Goal: Navigation & Orientation: Find specific page/section

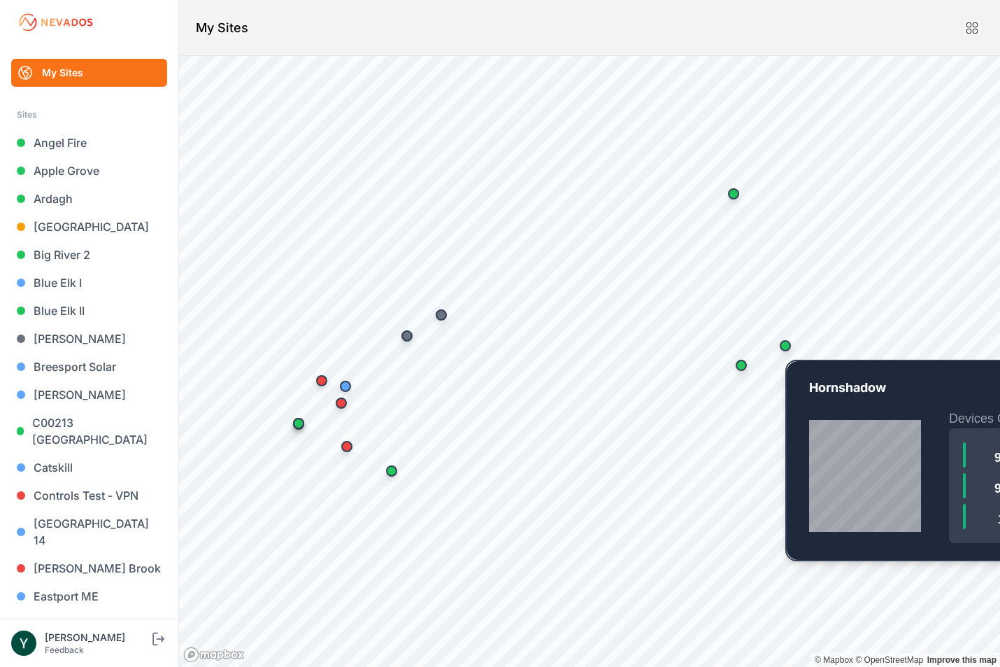
click at [788, 348] on div "Map marker" at bounding box center [785, 345] width 11 height 11
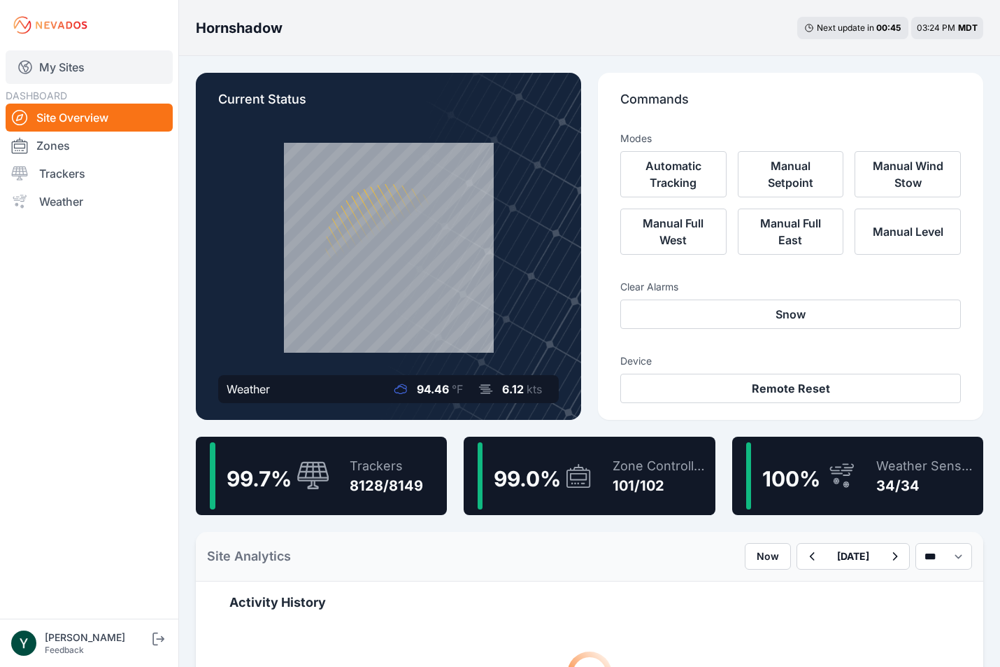
click at [59, 59] on link "My Sites" at bounding box center [89, 67] width 167 height 34
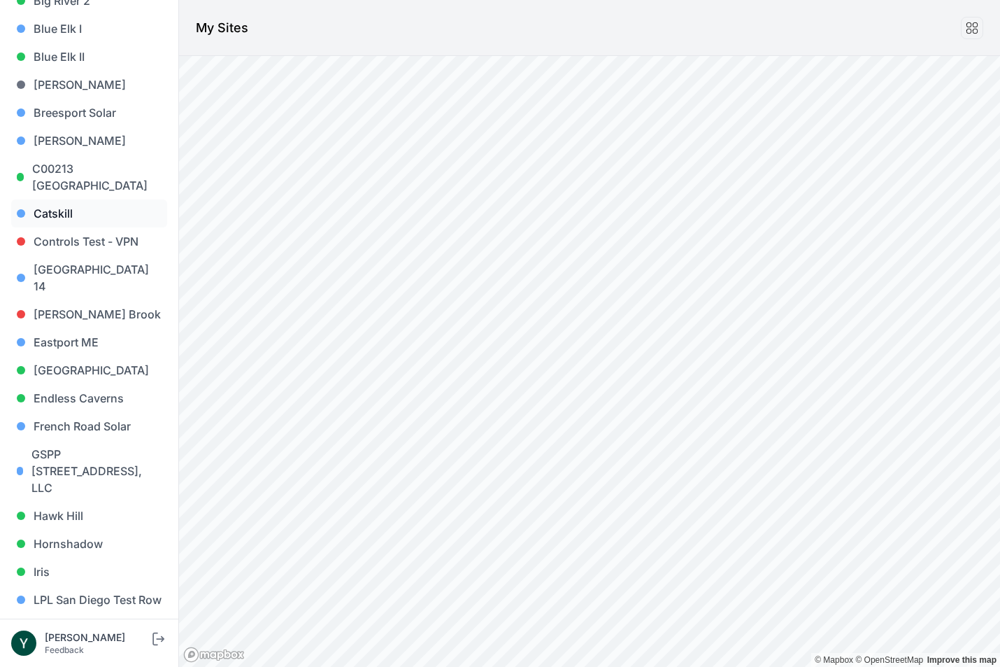
scroll to position [276, 0]
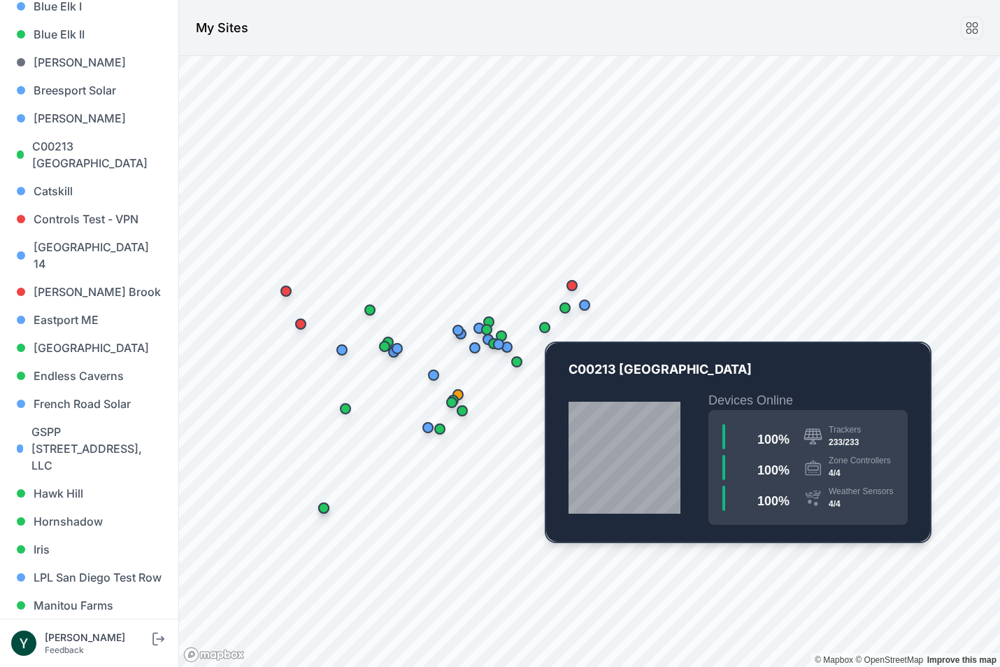
click at [551, 328] on div "Map marker" at bounding box center [545, 327] width 28 height 28
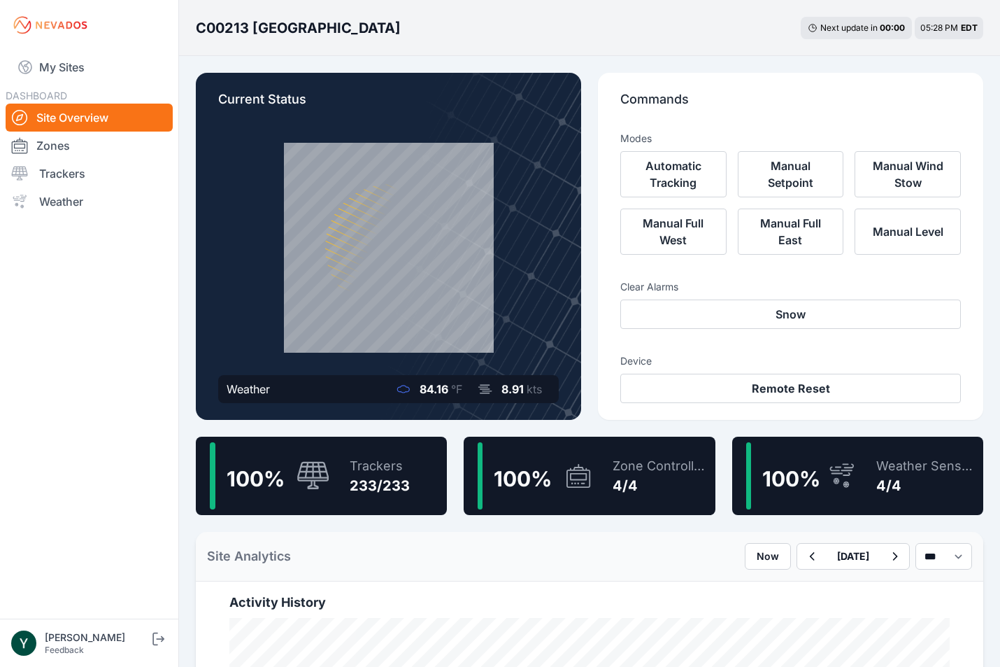
click at [812, 488] on span "100 %" at bounding box center [792, 478] width 58 height 25
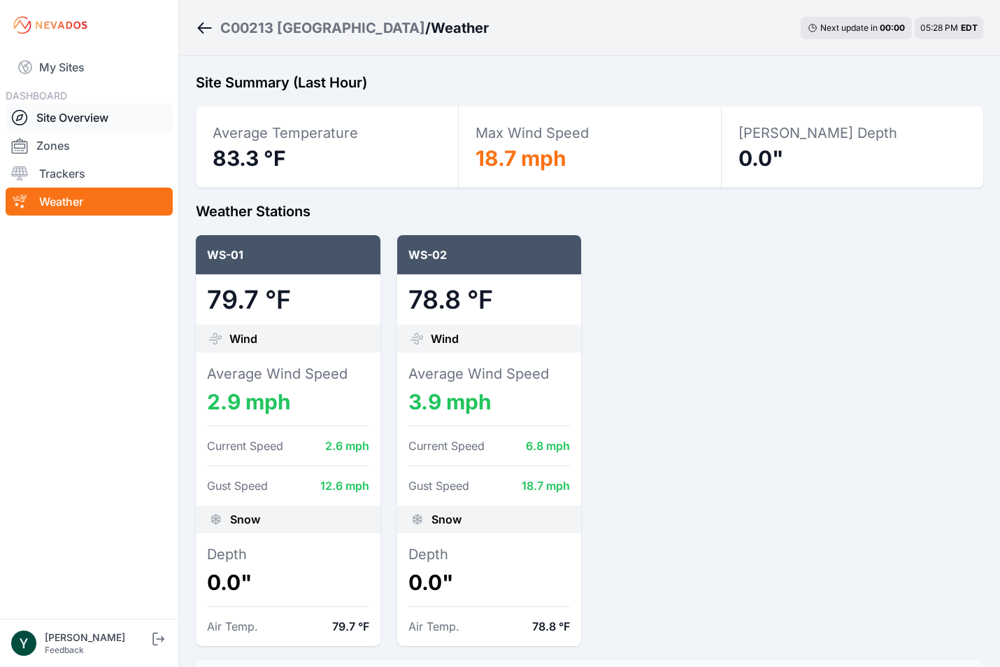
click at [108, 118] on link "Site Overview" at bounding box center [89, 118] width 167 height 28
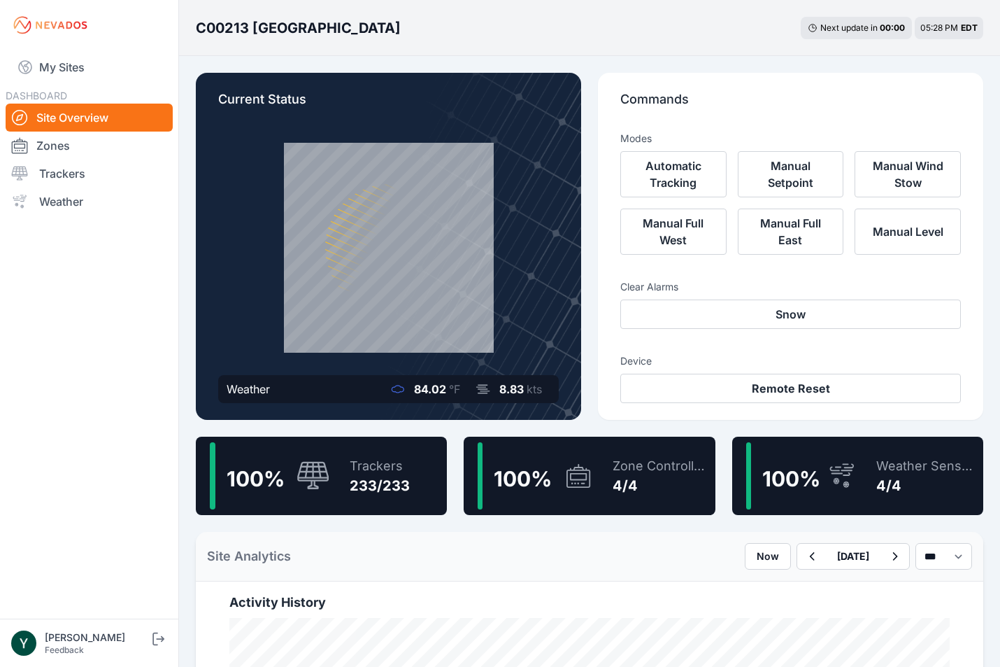
click at [579, 493] on div "100 %" at bounding box center [535, 475] width 115 height 67
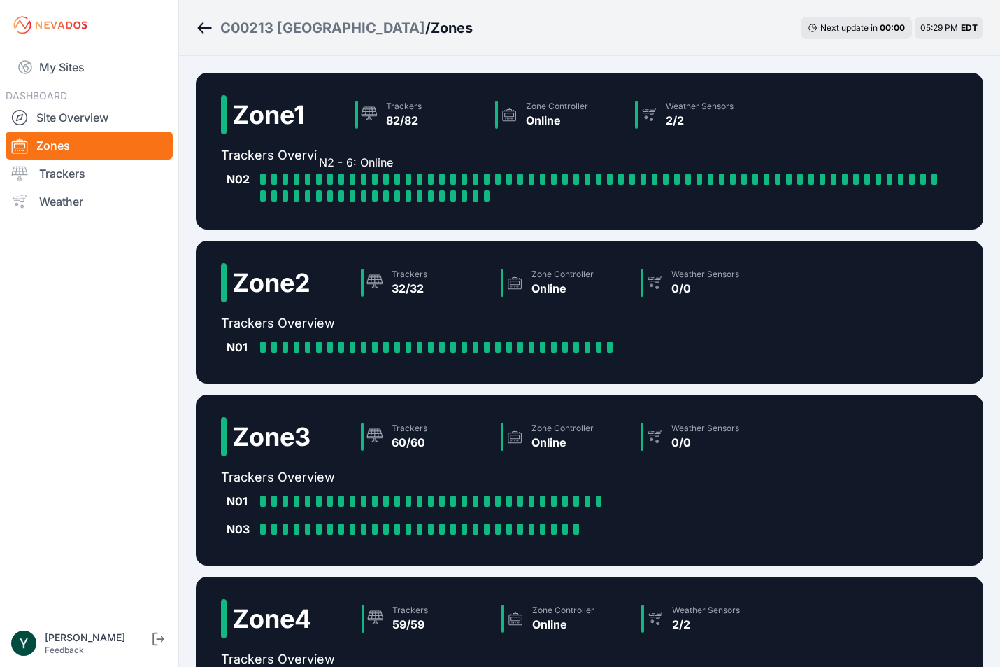
click at [319, 180] on div at bounding box center [319, 178] width 6 height 11
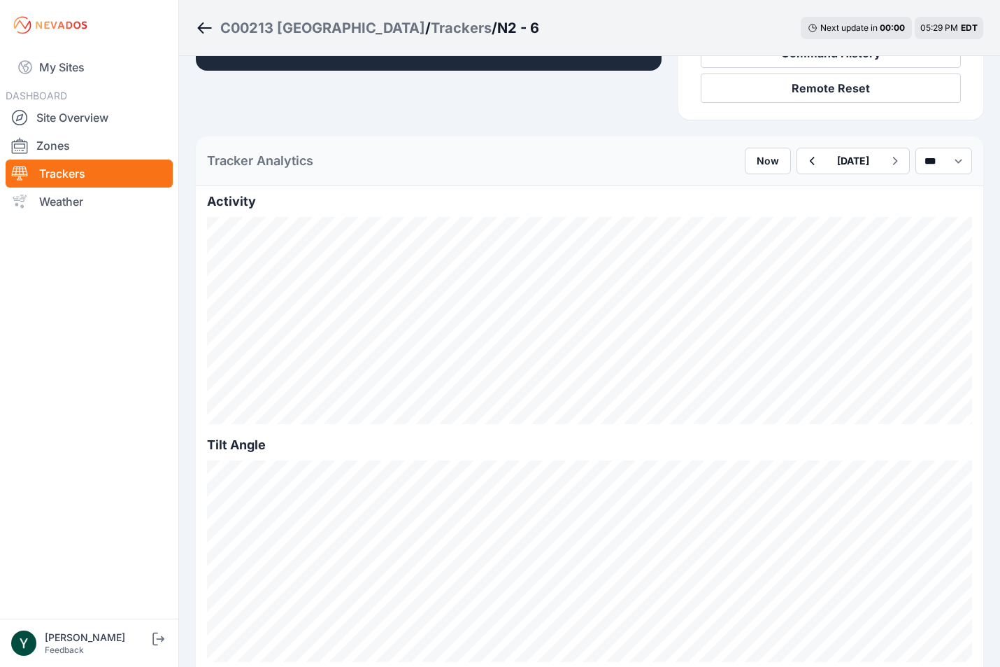
scroll to position [323, 0]
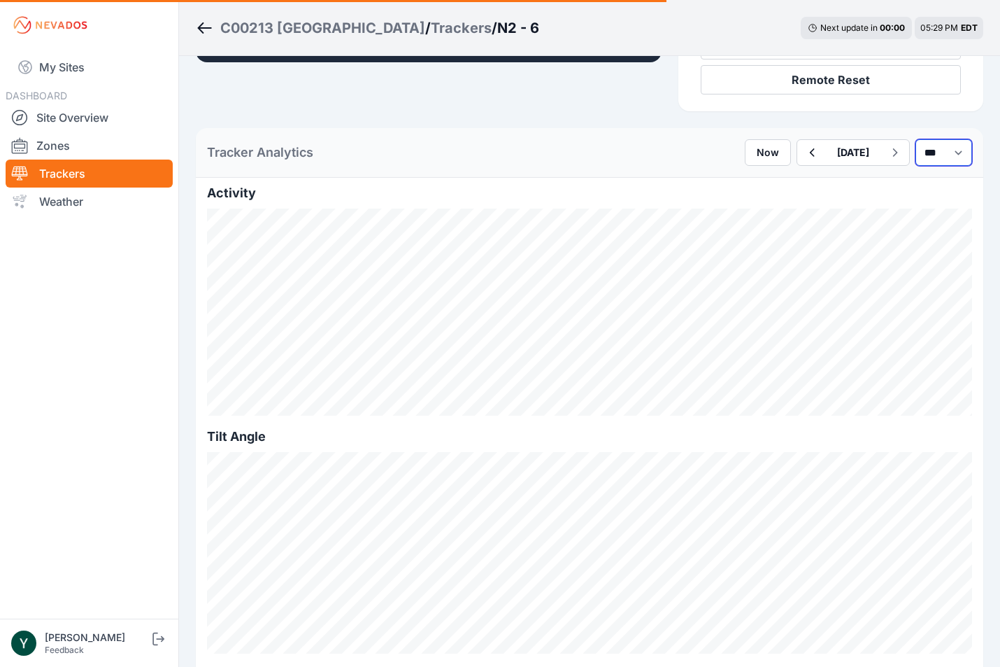
select select "******"
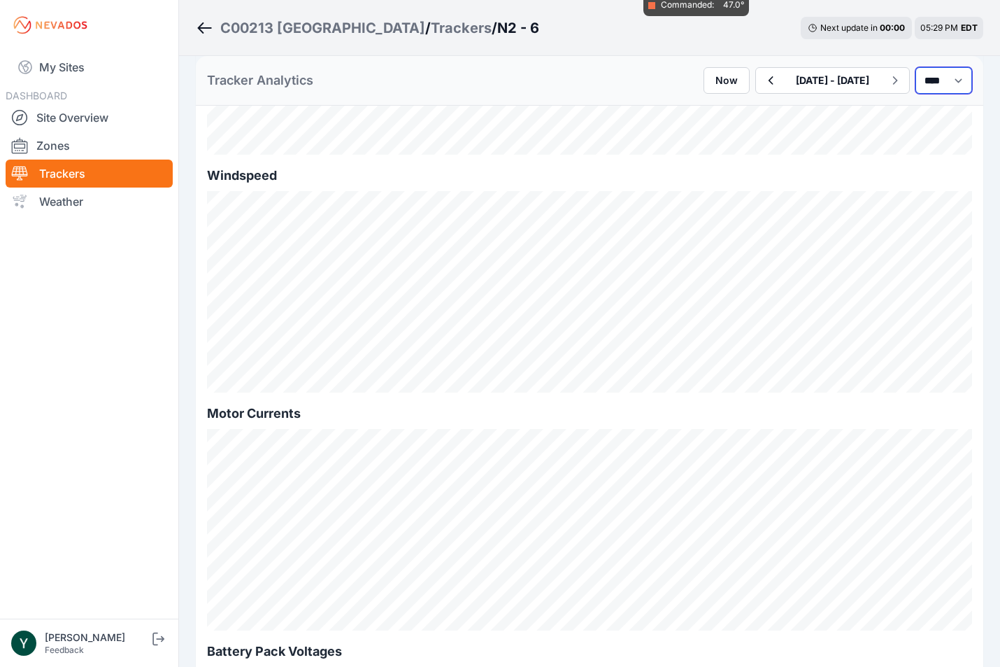
scroll to position [822, 0]
click at [108, 117] on link "Site Overview" at bounding box center [89, 118] width 167 height 28
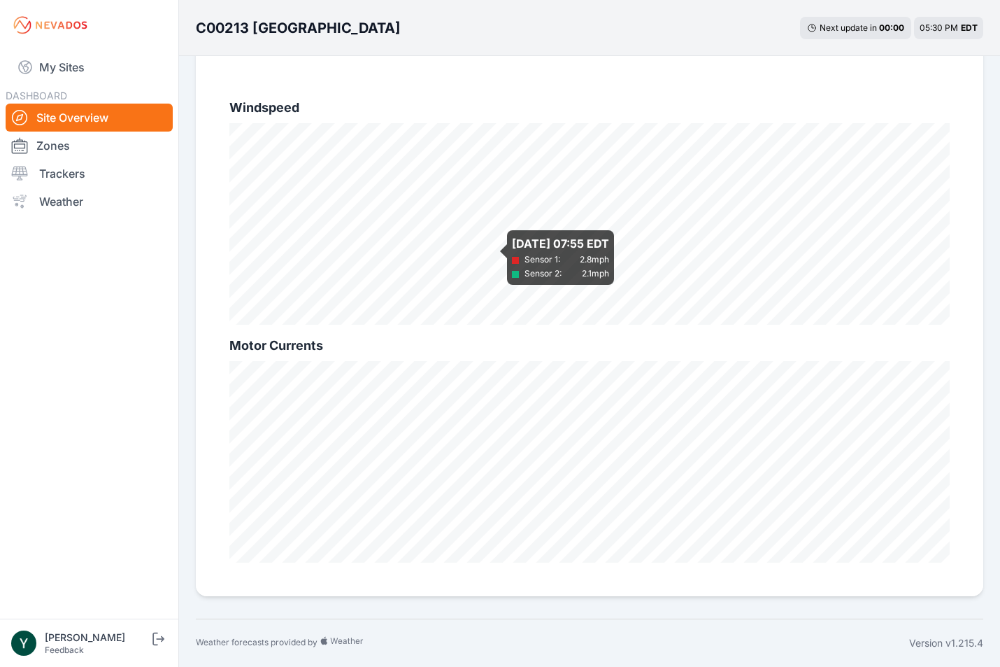
scroll to position [881, 0]
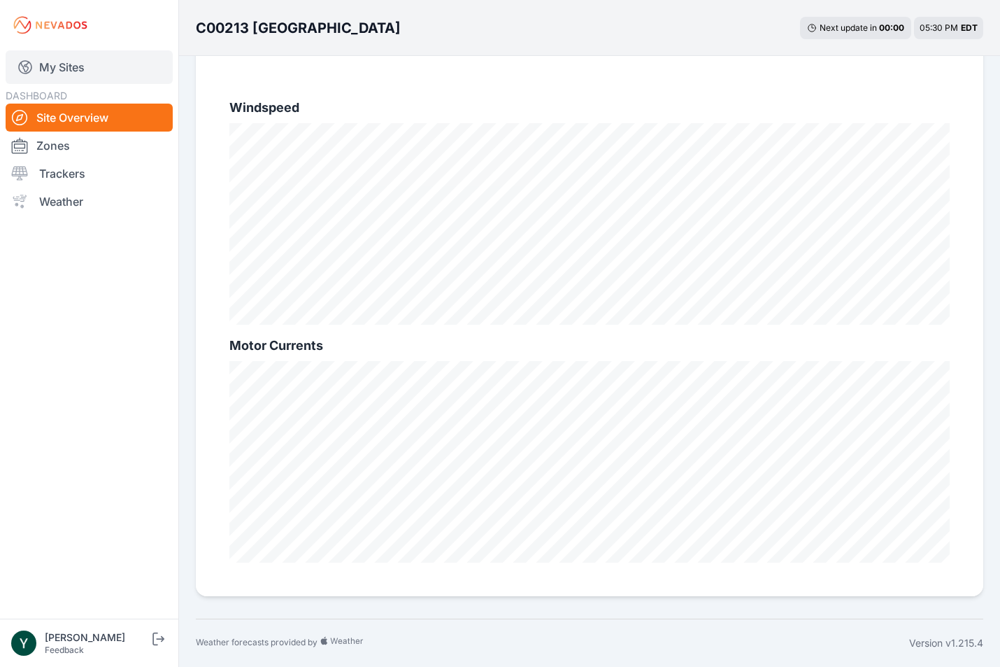
click at [70, 66] on link "My Sites" at bounding box center [89, 67] width 167 height 34
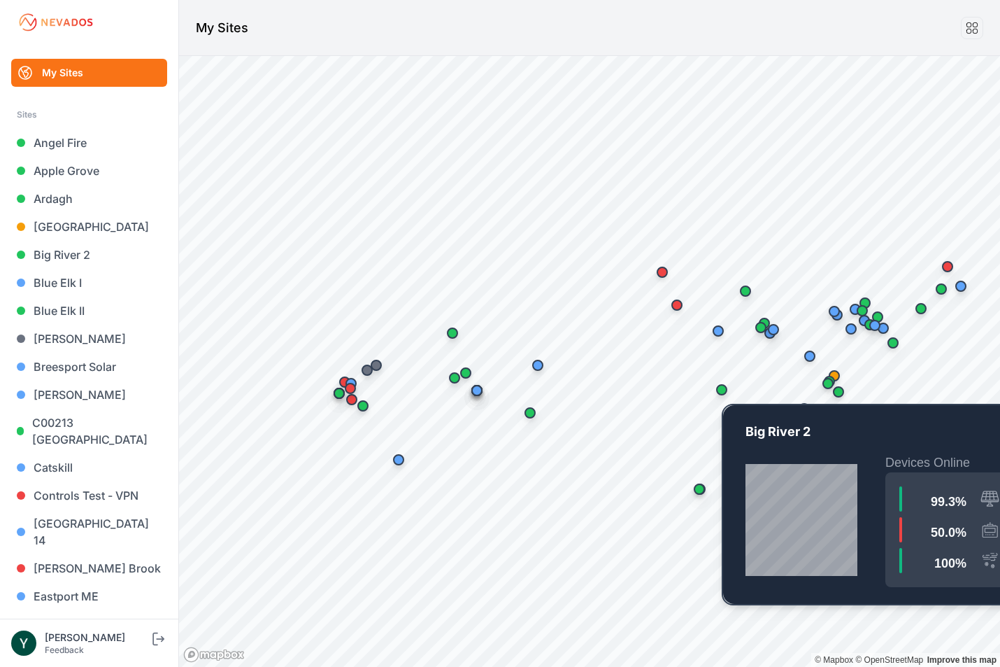
click at [721, 393] on div "Map marker" at bounding box center [721, 389] width 11 height 11
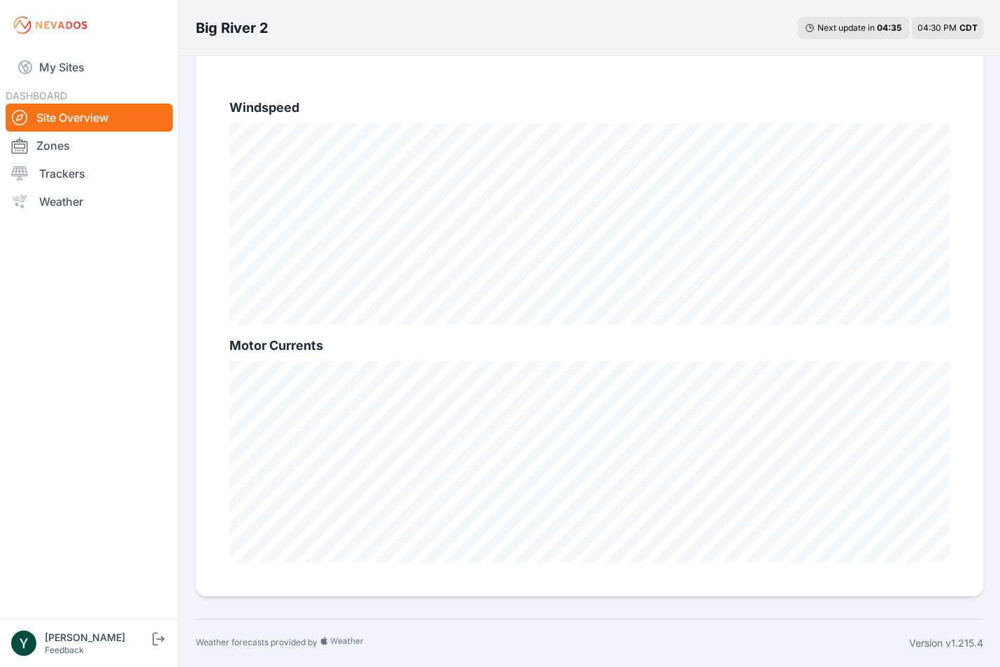
scroll to position [881, 0]
